Goal: Information Seeking & Learning: Learn about a topic

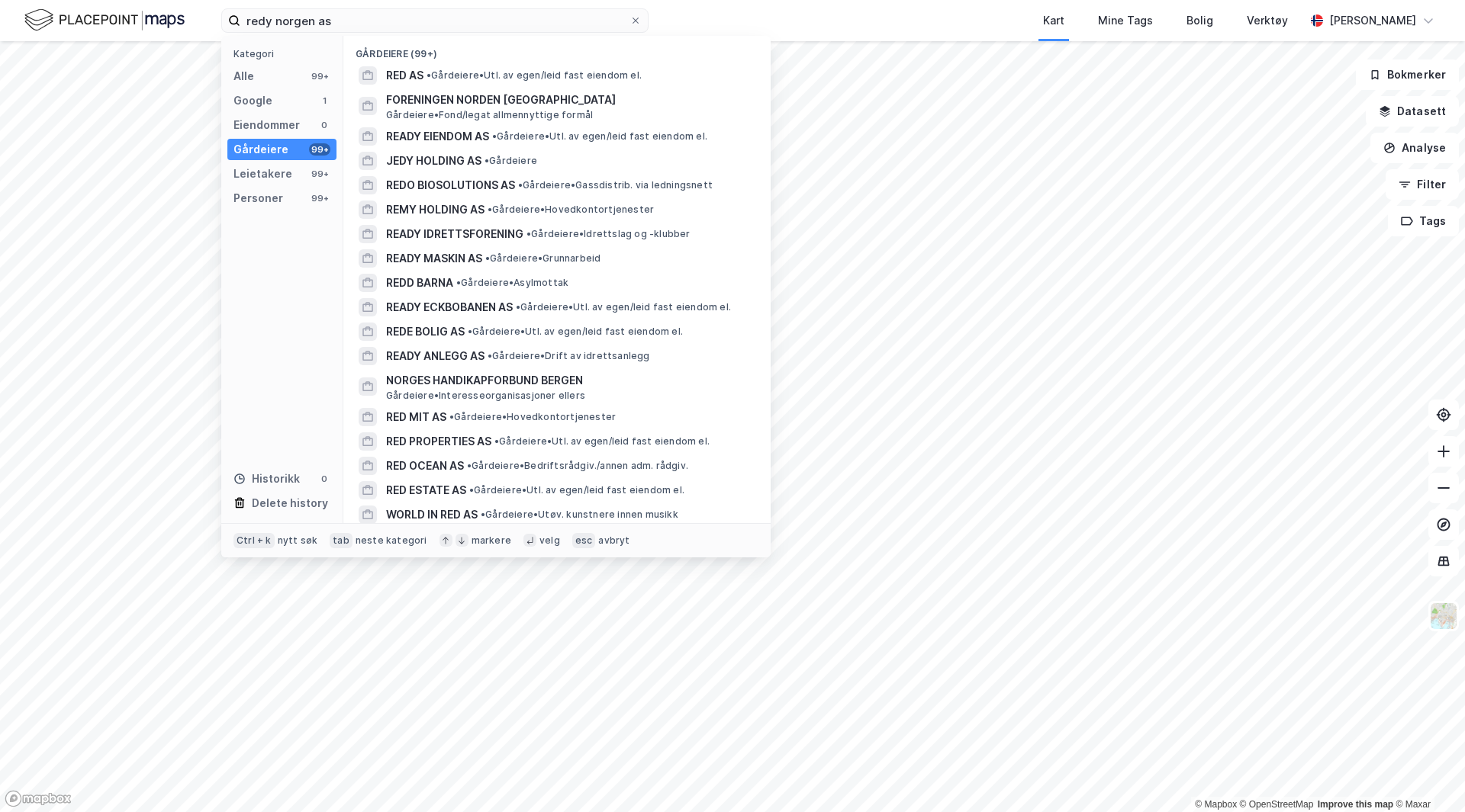
scroll to position [687, 0]
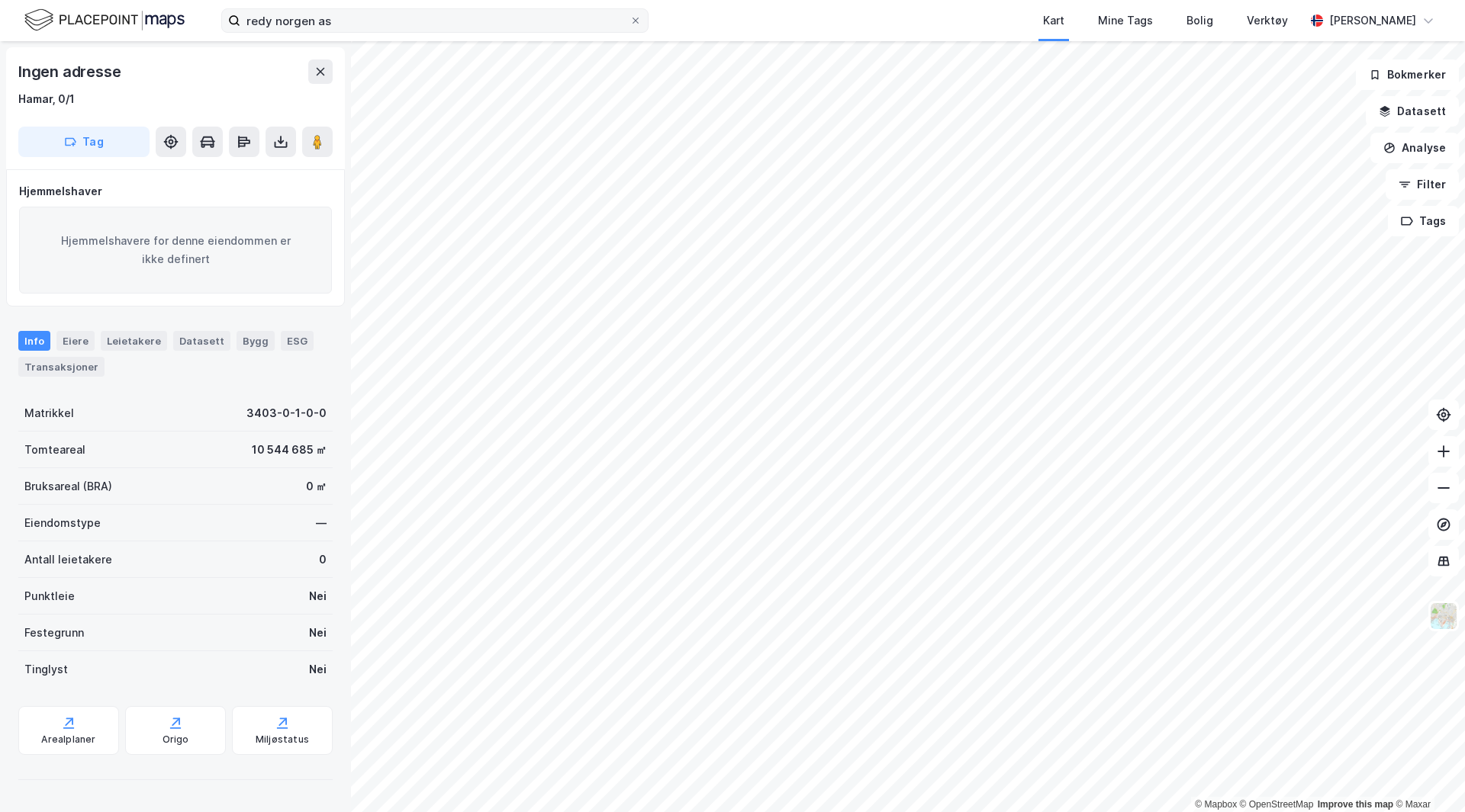
click at [633, 19] on icon at bounding box center [635, 20] width 6 height 6
click at [629, 19] on input "redy norgen as" at bounding box center [434, 20] width 389 height 23
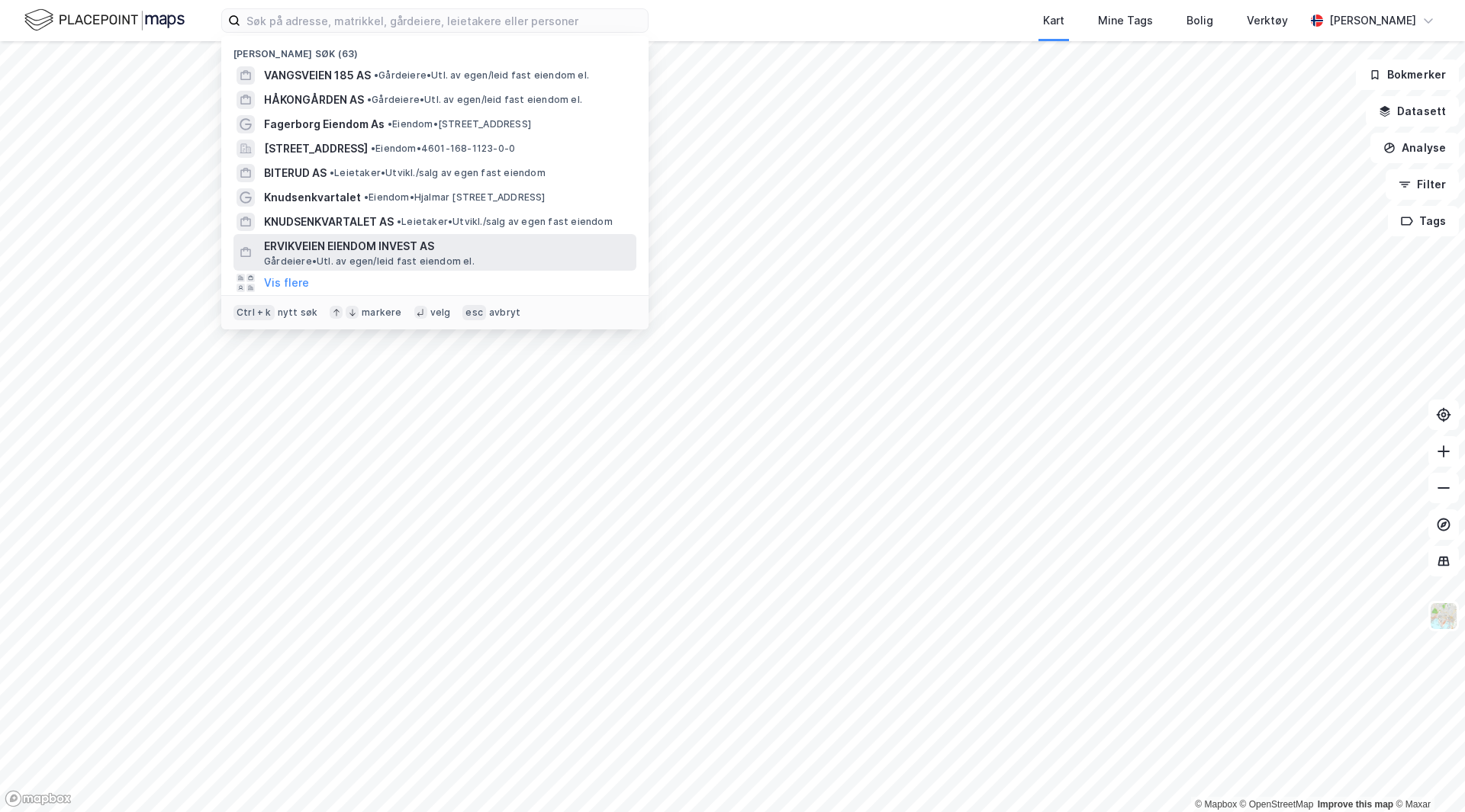
click at [376, 245] on span "ERVIKVEIEN EIENDOM INVEST AS" at bounding box center [447, 247] width 366 height 19
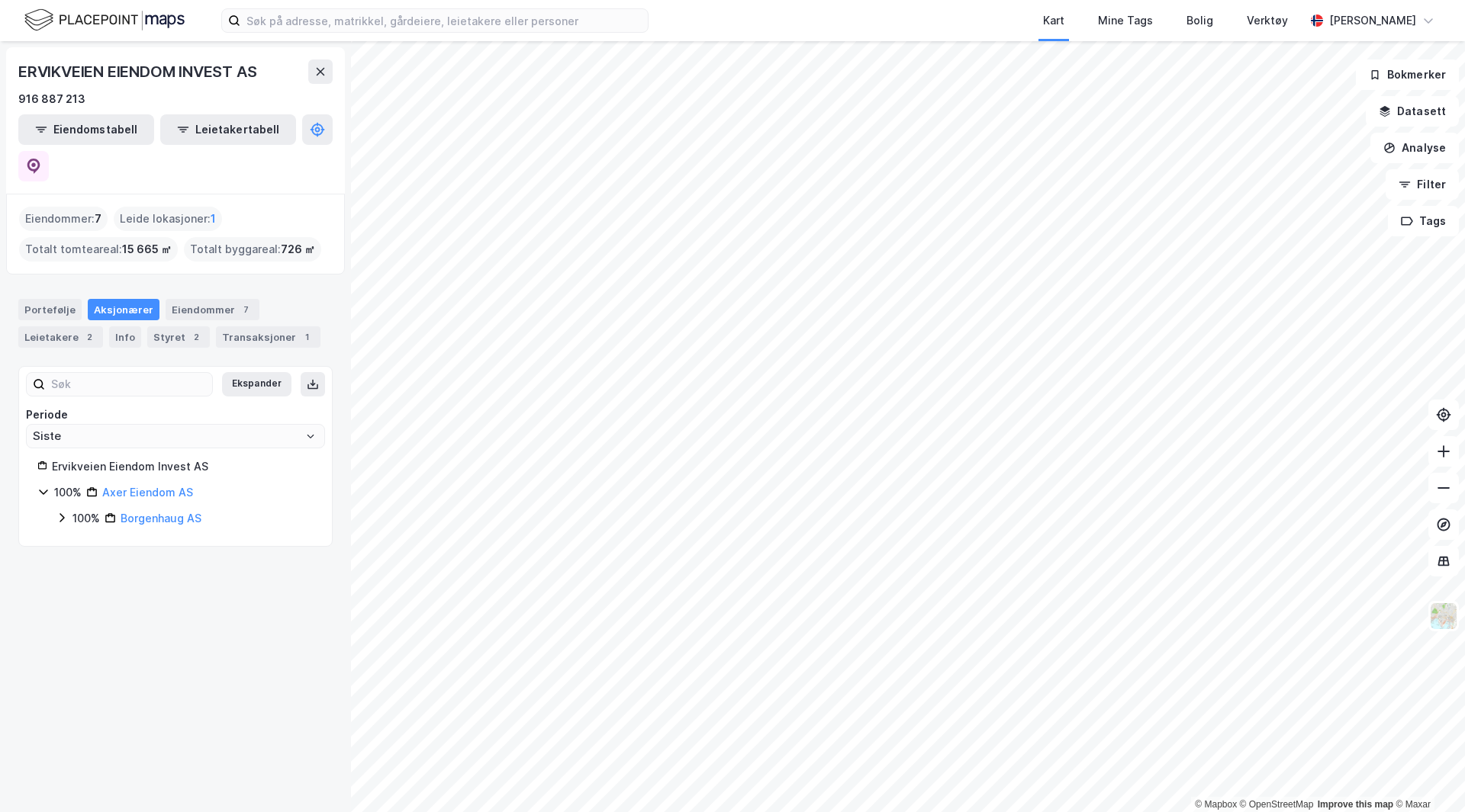
type input "Siste"
click at [241, 326] on div "Transaksjoner 1" at bounding box center [268, 336] width 104 height 21
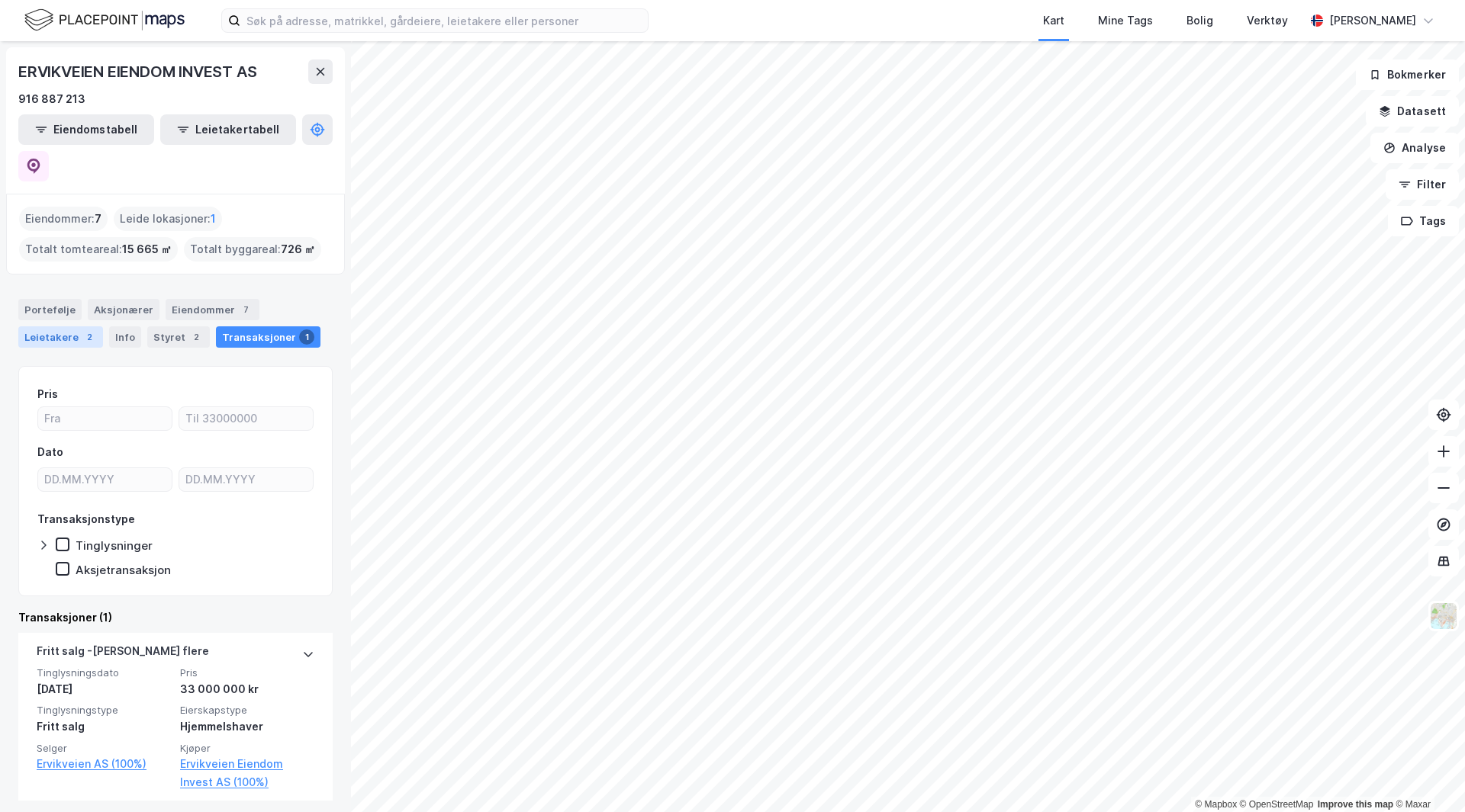
click at [42, 326] on div "Leietakere 2" at bounding box center [61, 336] width 85 height 21
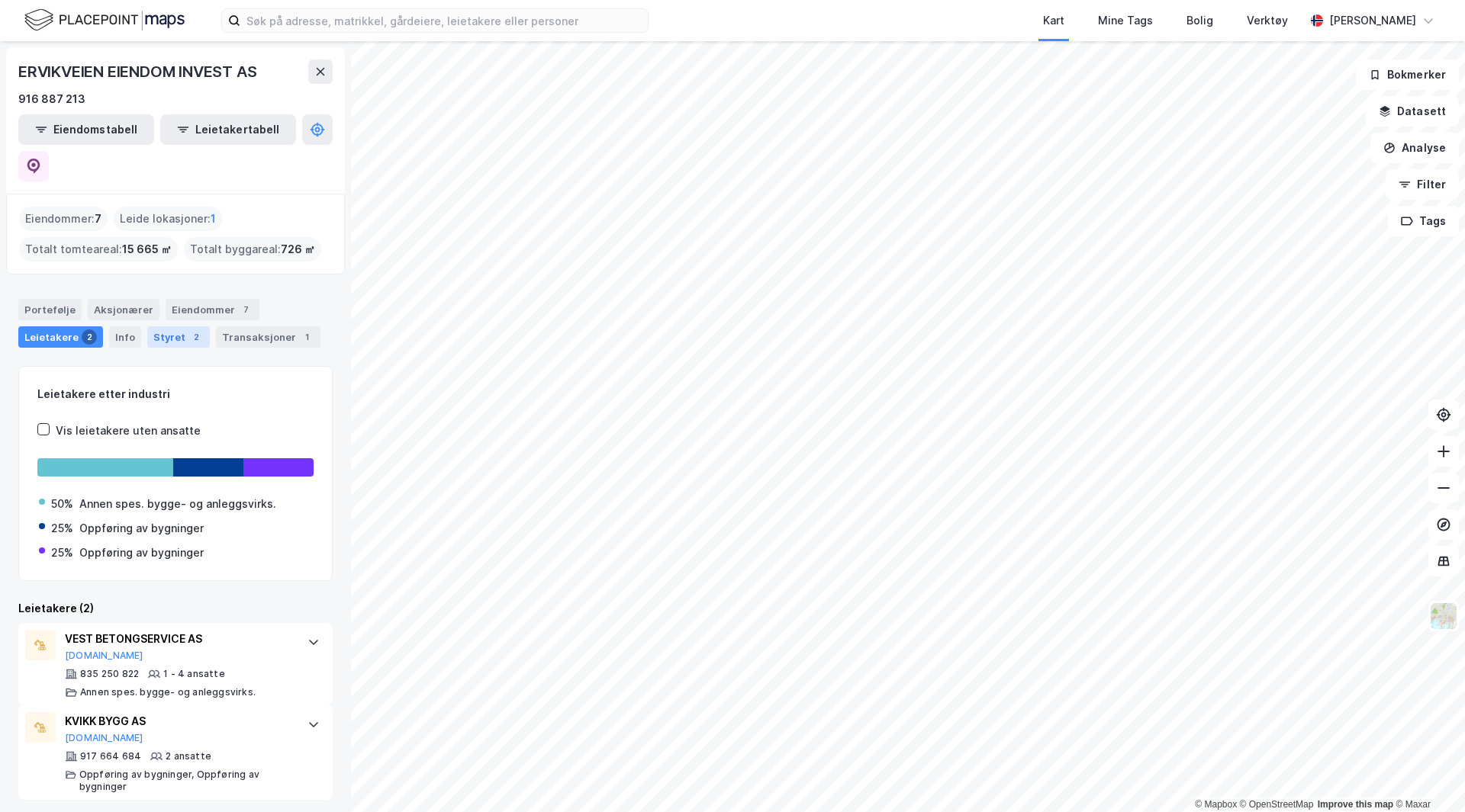
click at [172, 326] on div "Styret 2" at bounding box center [179, 336] width 63 height 21
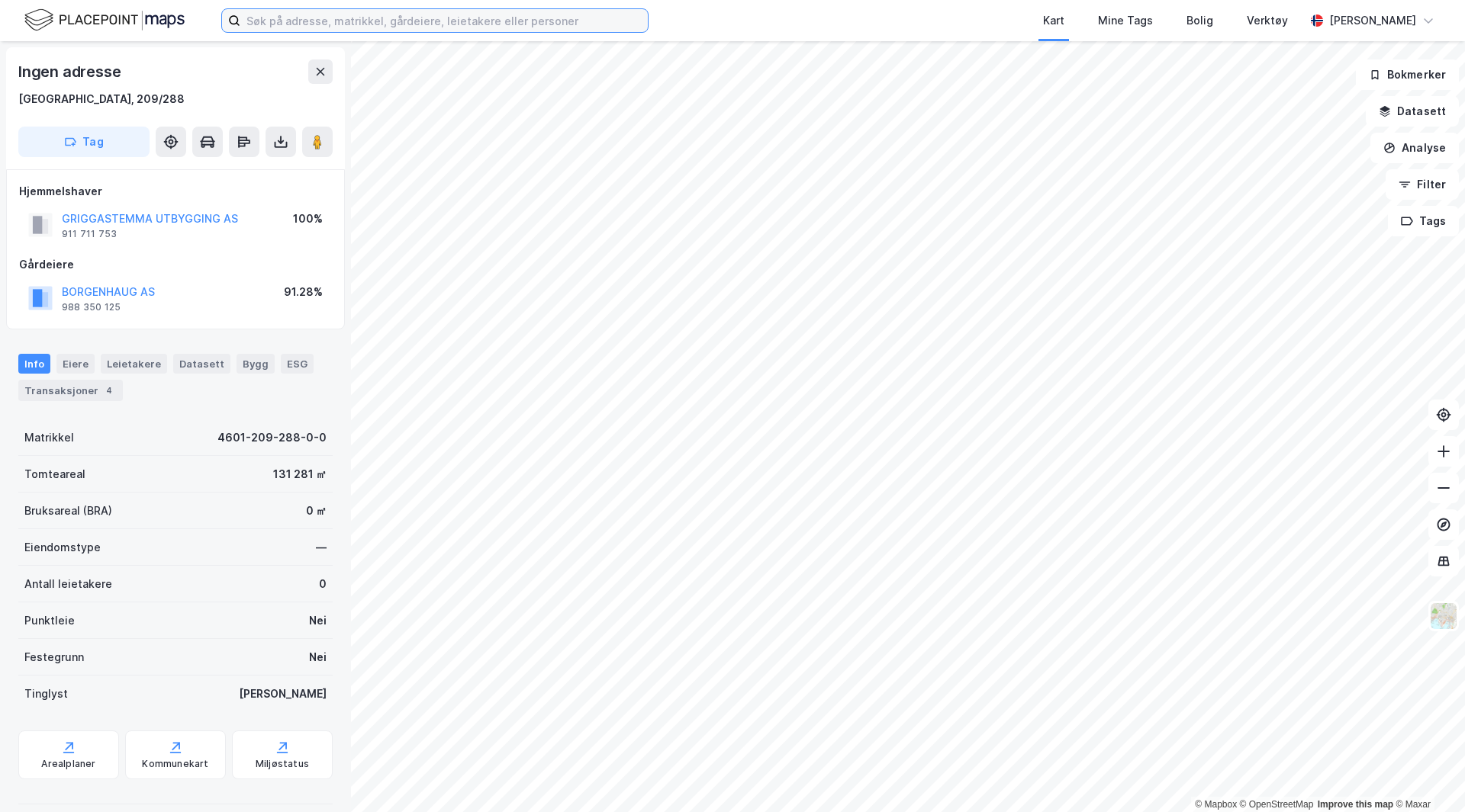
click at [594, 30] on input at bounding box center [443, 20] width 407 height 23
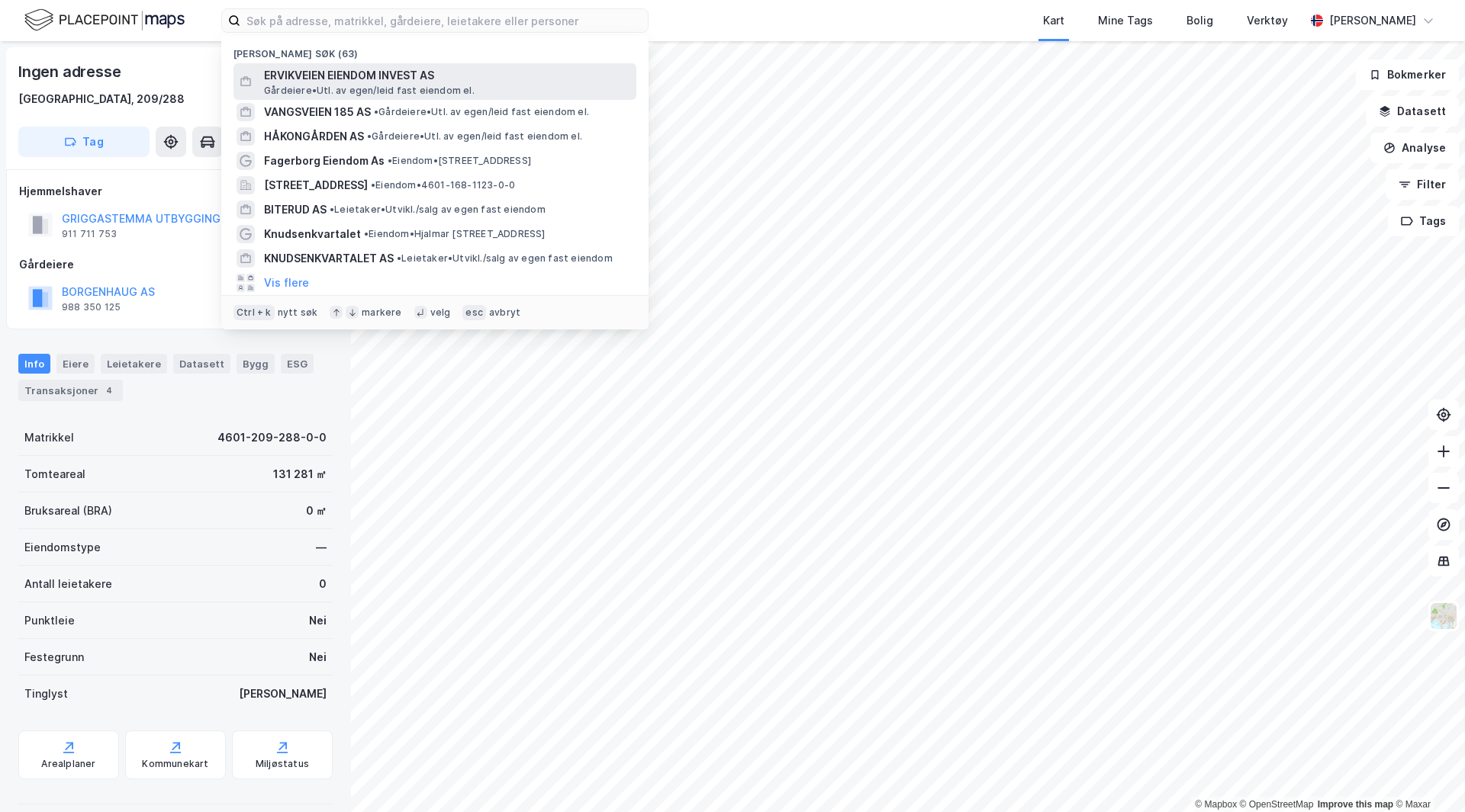
click at [380, 66] on span "ERVIKVEIEN EIENDOM INVEST AS" at bounding box center [447, 75] width 366 height 19
